Goal: Information Seeking & Learning: Check status

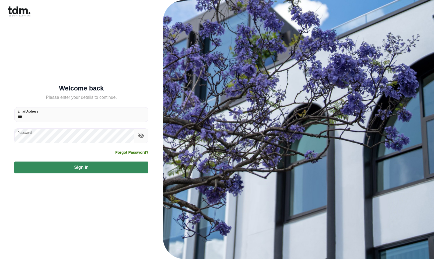
type input "**********"
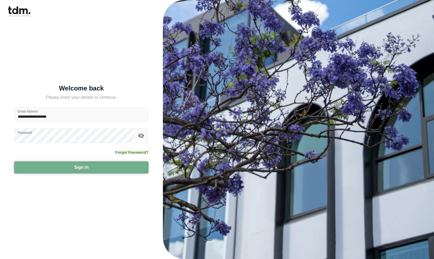
click at [133, 166] on button "Sign in" at bounding box center [81, 168] width 134 height 12
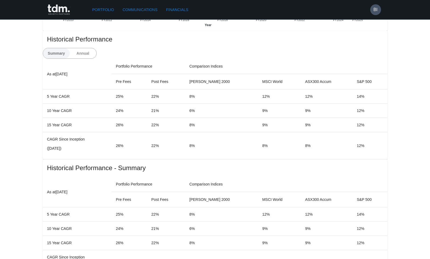
scroll to position [296, 0]
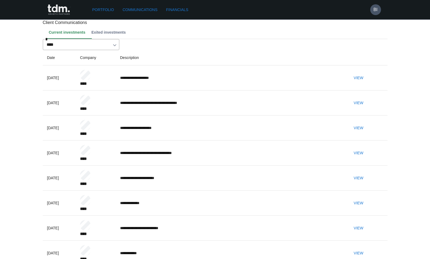
click at [367, 83] on button "View" at bounding box center [358, 78] width 17 height 10
click at [378, 8] on h6 "BI" at bounding box center [376, 9] width 4 height 6
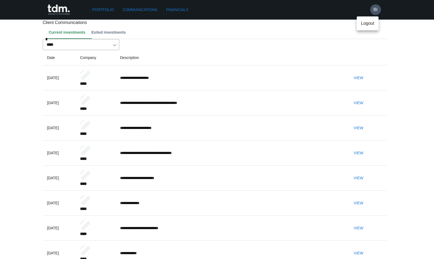
click at [367, 23] on p "Logout" at bounding box center [367, 23] width 13 height 6
